Goal: Complete application form

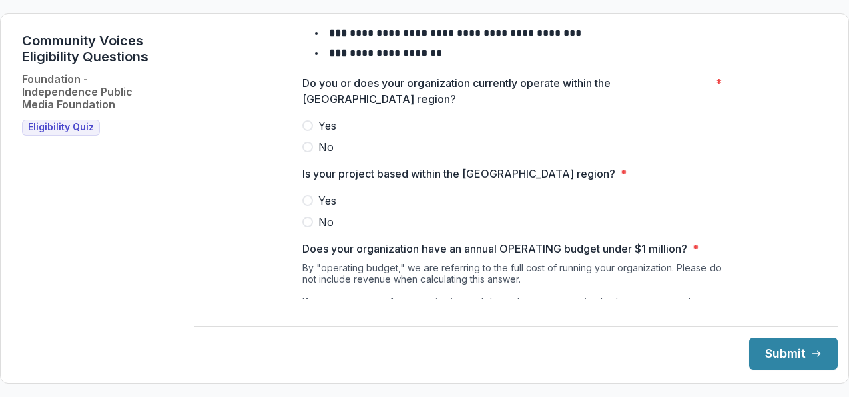
scroll to position [150, 0]
click at [305, 131] on span at bounding box center [308, 125] width 11 height 11
click at [307, 206] on span at bounding box center [308, 200] width 11 height 11
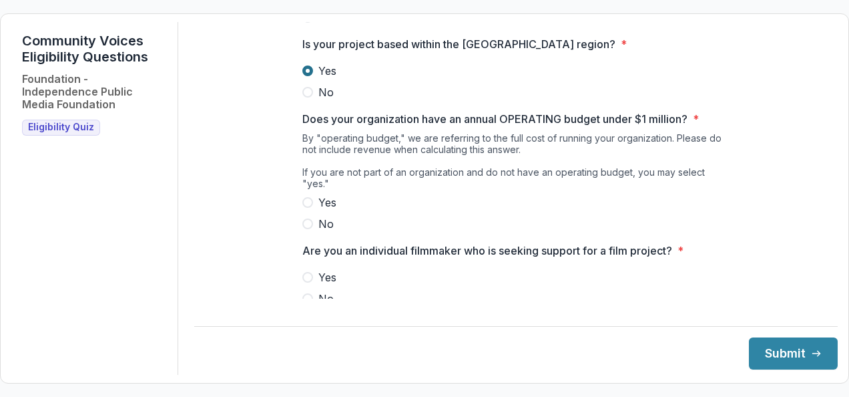
scroll to position [279, 0]
click at [306, 199] on span at bounding box center [308, 202] width 11 height 11
click at [307, 302] on label "No" at bounding box center [516, 298] width 427 height 16
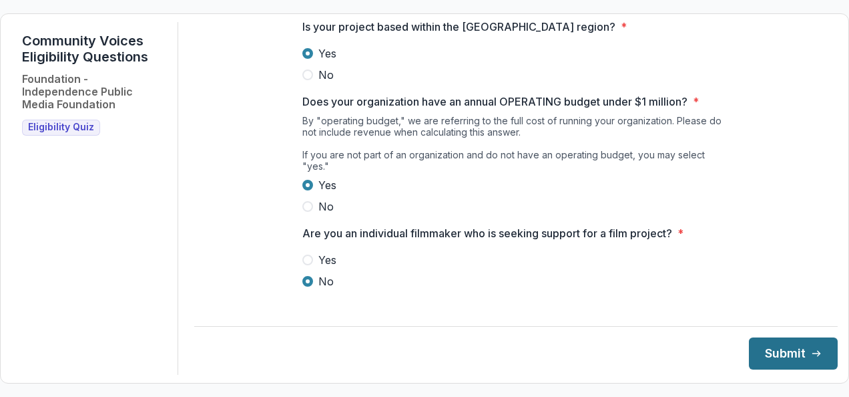
click at [753, 350] on button "Submit" at bounding box center [793, 353] width 89 height 32
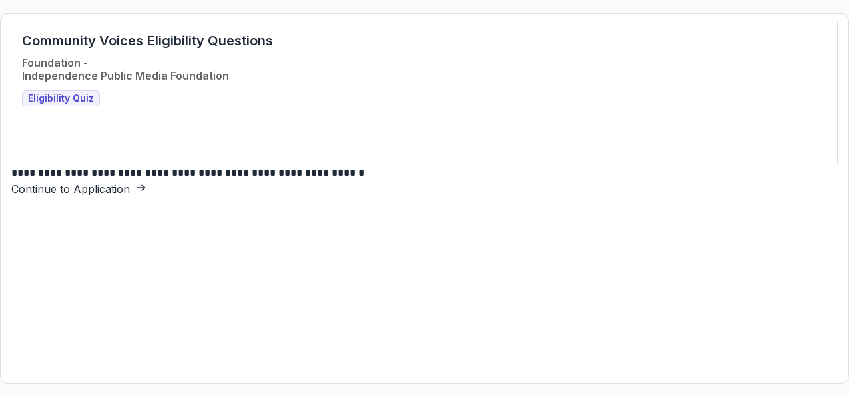
click at [146, 196] on link "Continue to Application" at bounding box center [78, 188] width 135 height 13
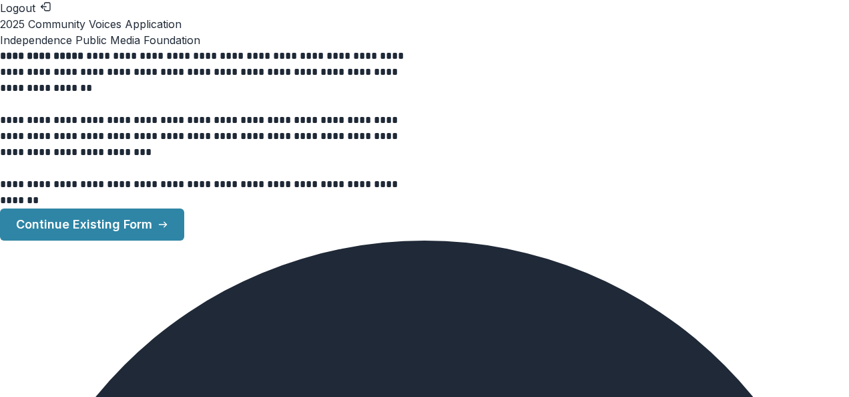
scroll to position [2501, 0]
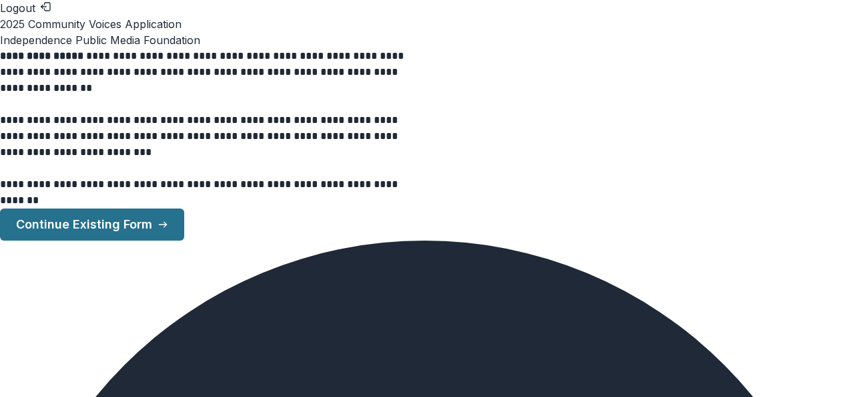
click at [184, 231] on button "Continue Existing Form" at bounding box center [92, 224] width 184 height 32
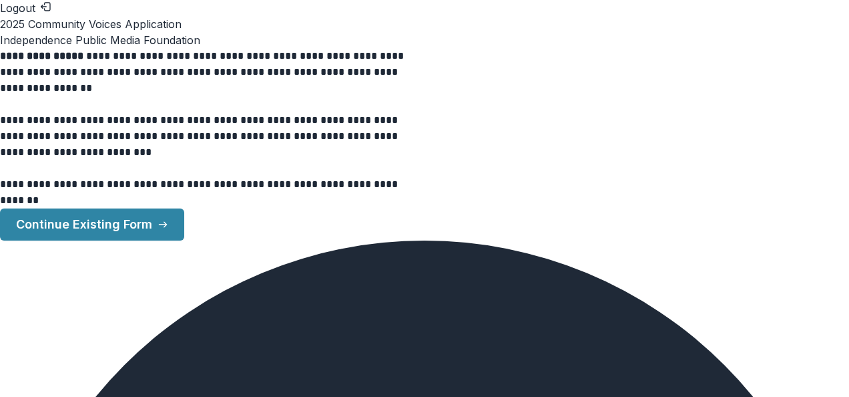
type input "*********"
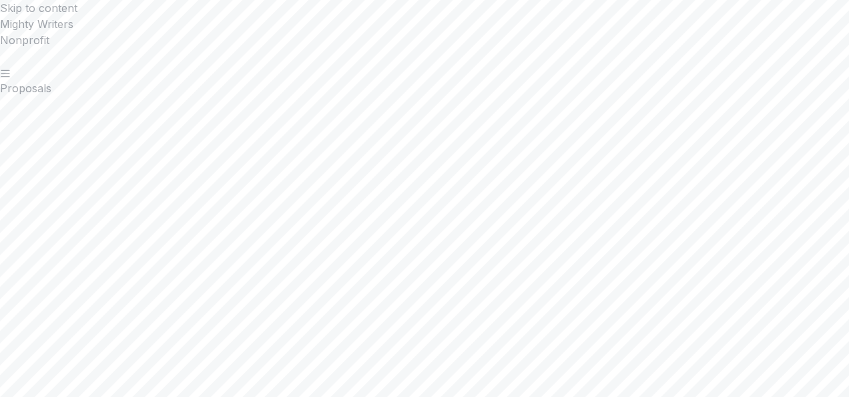
scroll to position [2272, 0]
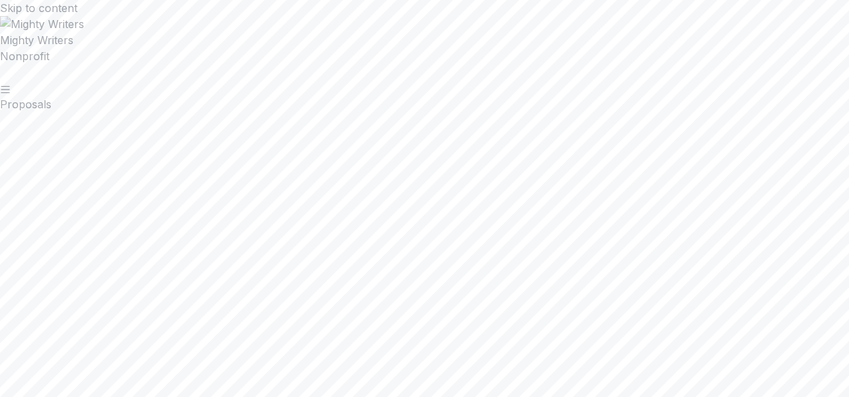
scroll to position [434, 0]
